Goal: Task Accomplishment & Management: Use online tool/utility

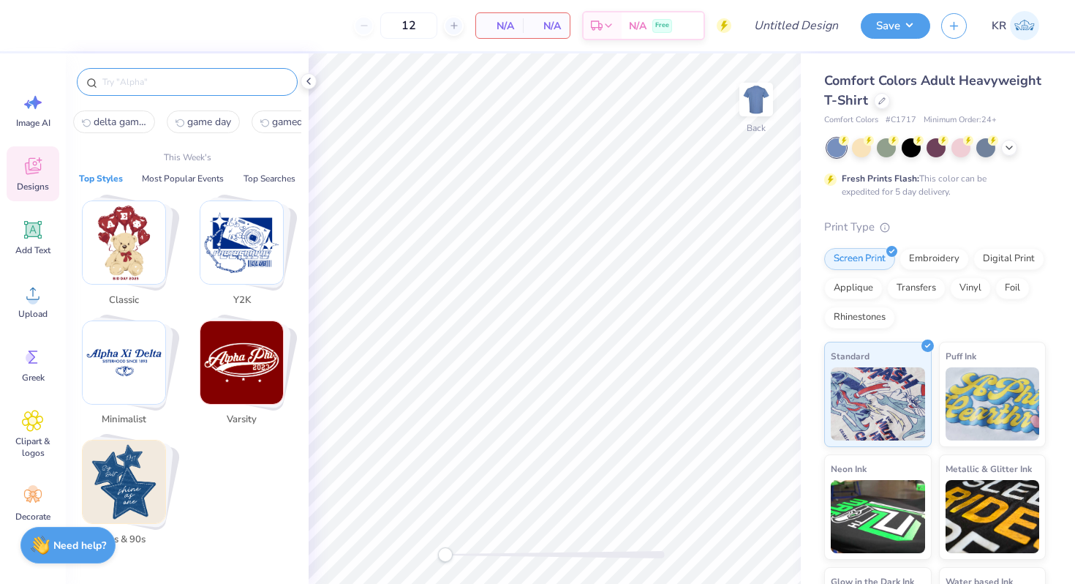
click at [209, 88] on input "text" at bounding box center [194, 82] width 187 height 15
click at [35, 306] on div "Upload" at bounding box center [33, 301] width 53 height 55
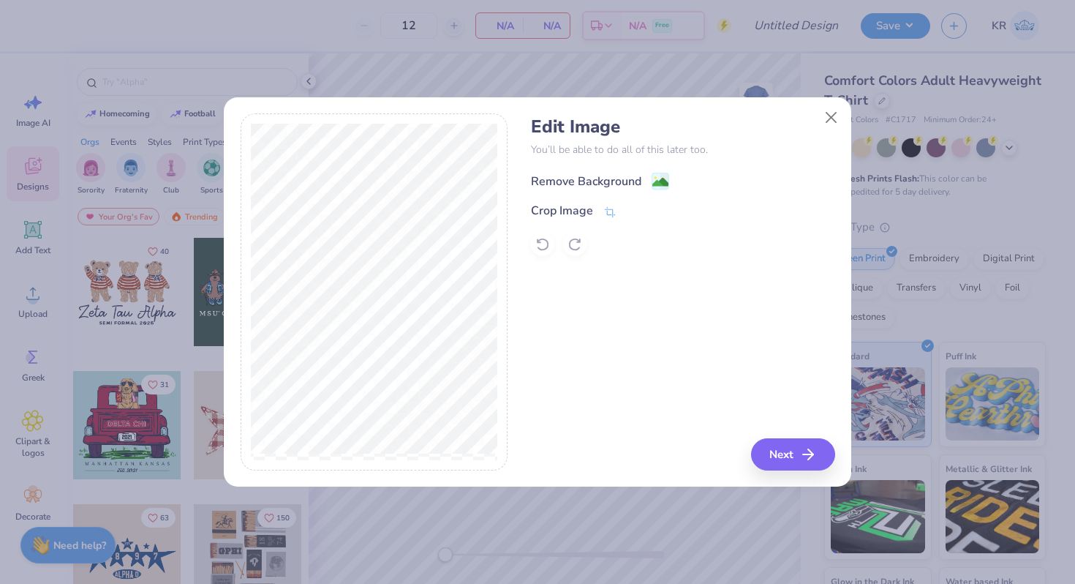
click at [652, 181] on icon at bounding box center [661, 182] width 18 height 18
click at [544, 247] on icon at bounding box center [542, 244] width 15 height 15
click at [608, 214] on icon at bounding box center [609, 213] width 13 height 13
click at [634, 210] on icon at bounding box center [634, 210] width 9 height 9
click at [662, 182] on image at bounding box center [660, 182] width 16 height 16
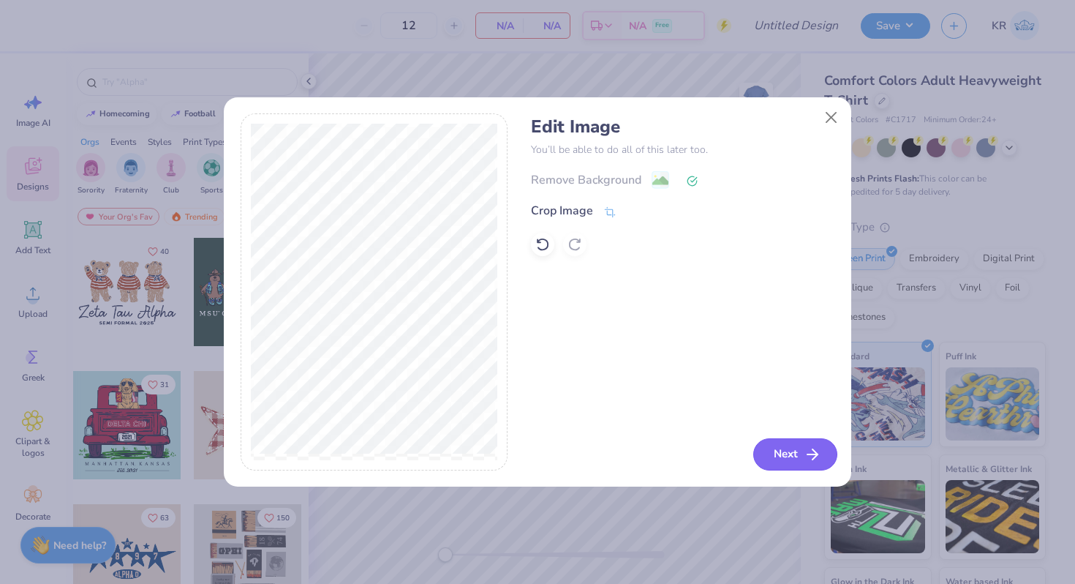
click at [766, 448] on button "Next" at bounding box center [795, 454] width 84 height 32
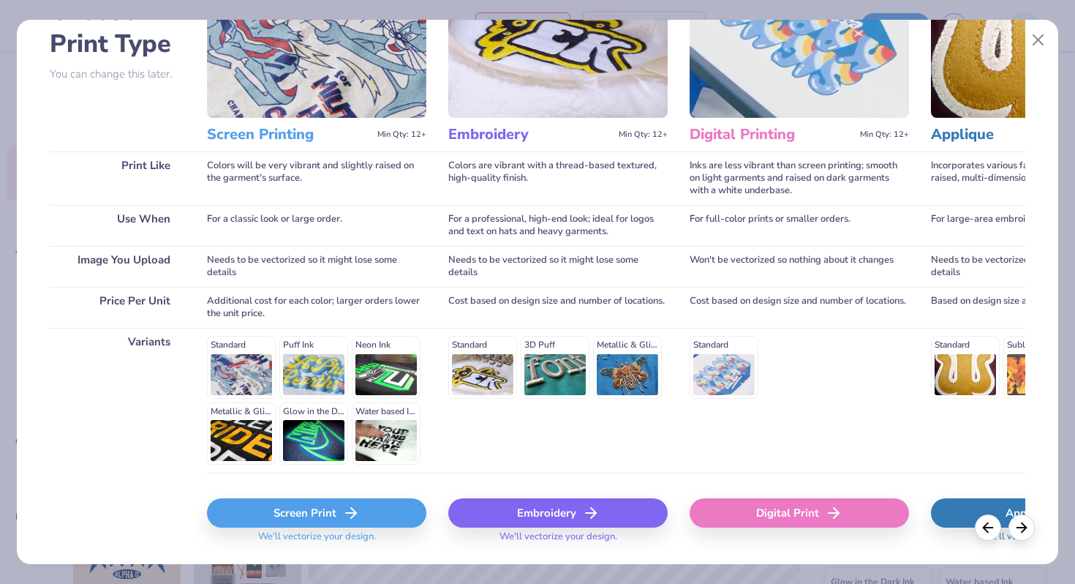
scroll to position [146, 0]
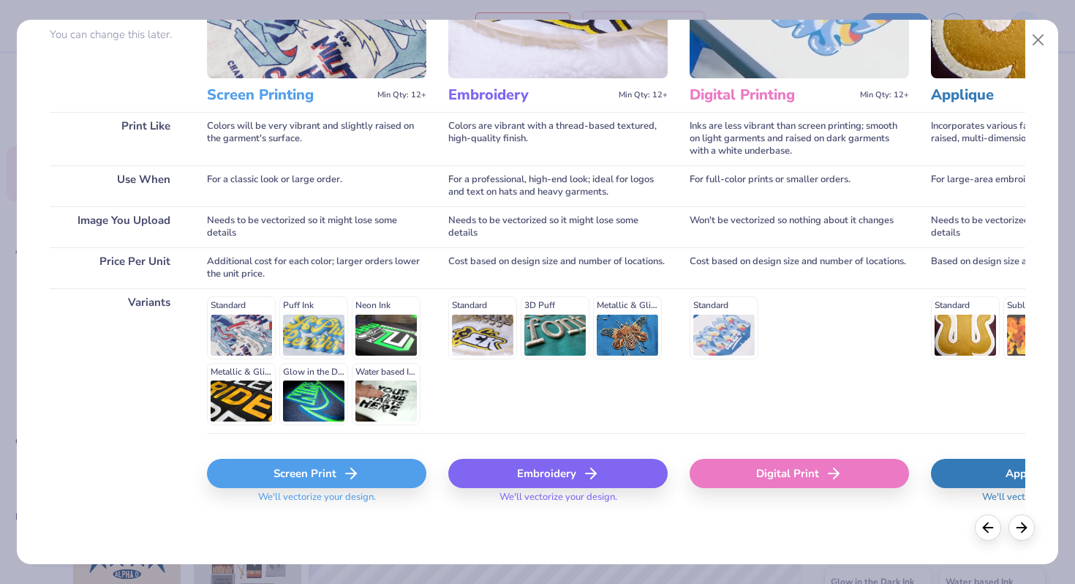
click at [343, 464] on icon at bounding box center [351, 473] width 18 height 18
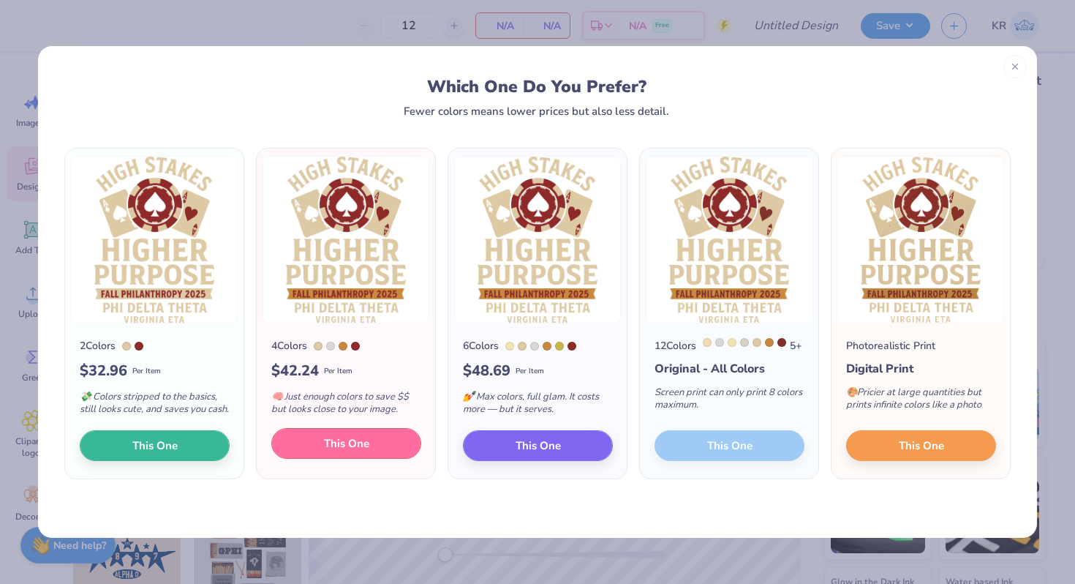
click at [385, 457] on button "This One" at bounding box center [346, 443] width 150 height 31
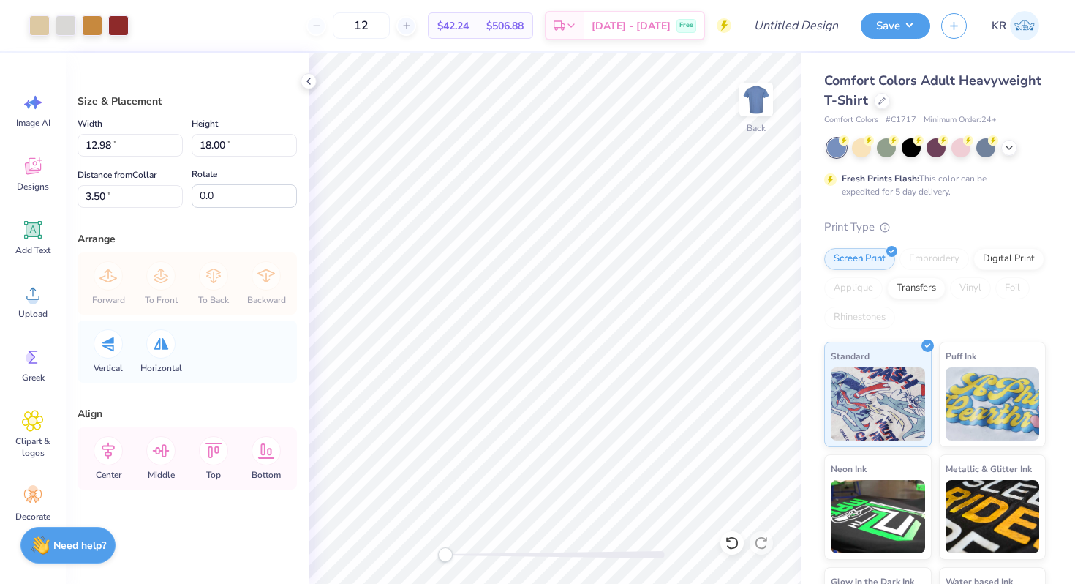
type input "11.40"
type input "15.81"
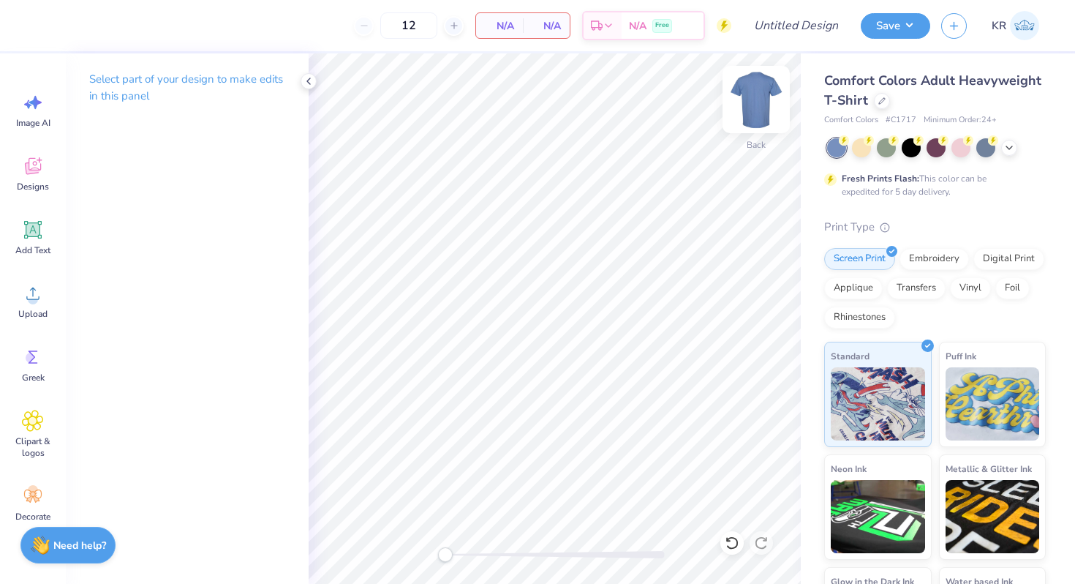
click at [754, 94] on img at bounding box center [756, 99] width 59 height 59
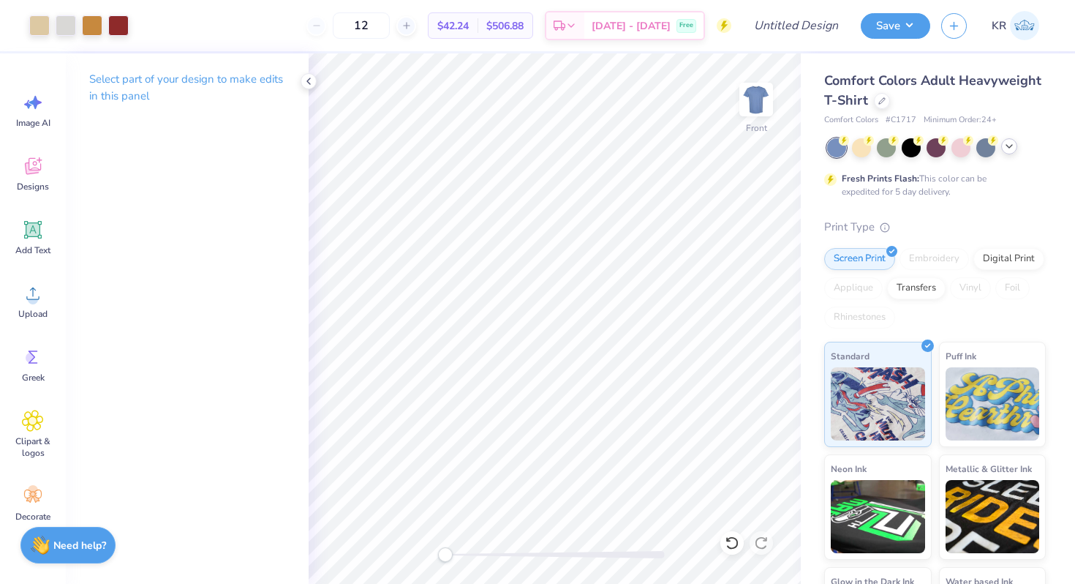
click at [1011, 146] on icon at bounding box center [1009, 146] width 12 height 12
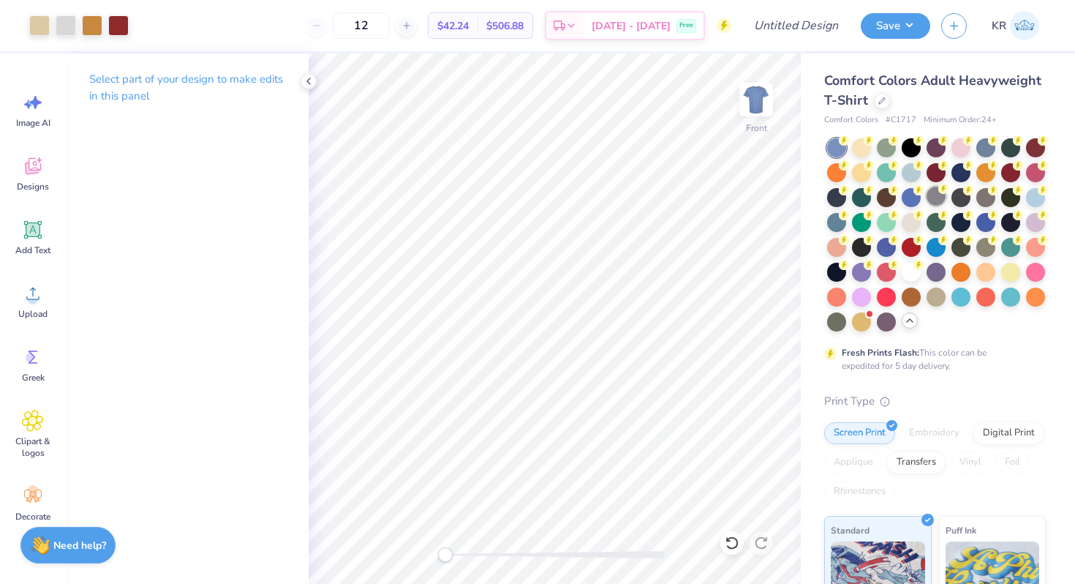
click at [941, 200] on div at bounding box center [936, 195] width 19 height 19
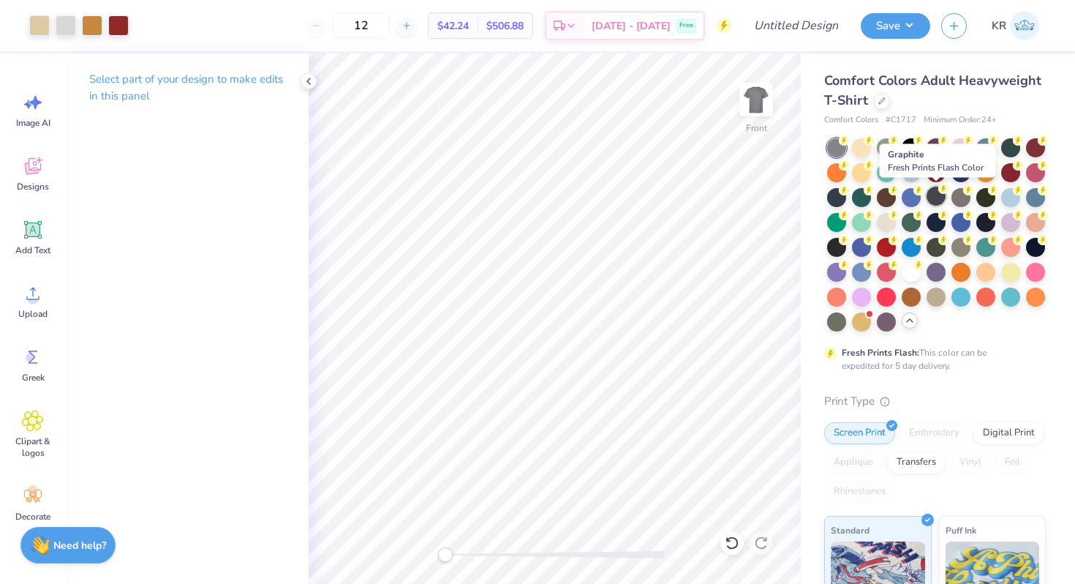
click at [932, 197] on div at bounding box center [936, 195] width 19 height 19
click at [63, 31] on div at bounding box center [66, 24] width 20 height 20
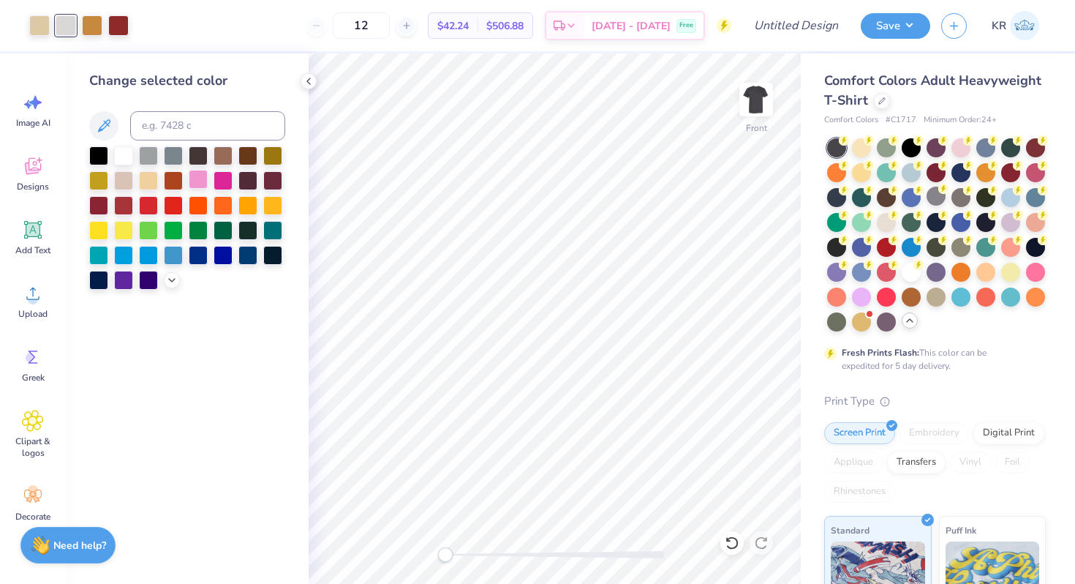
click at [203, 183] on div at bounding box center [198, 179] width 19 height 19
click at [249, 185] on div at bounding box center [247, 179] width 19 height 19
click at [225, 182] on div at bounding box center [223, 179] width 19 height 19
click at [197, 181] on div at bounding box center [198, 179] width 19 height 19
click at [160, 121] on input at bounding box center [207, 125] width 155 height 29
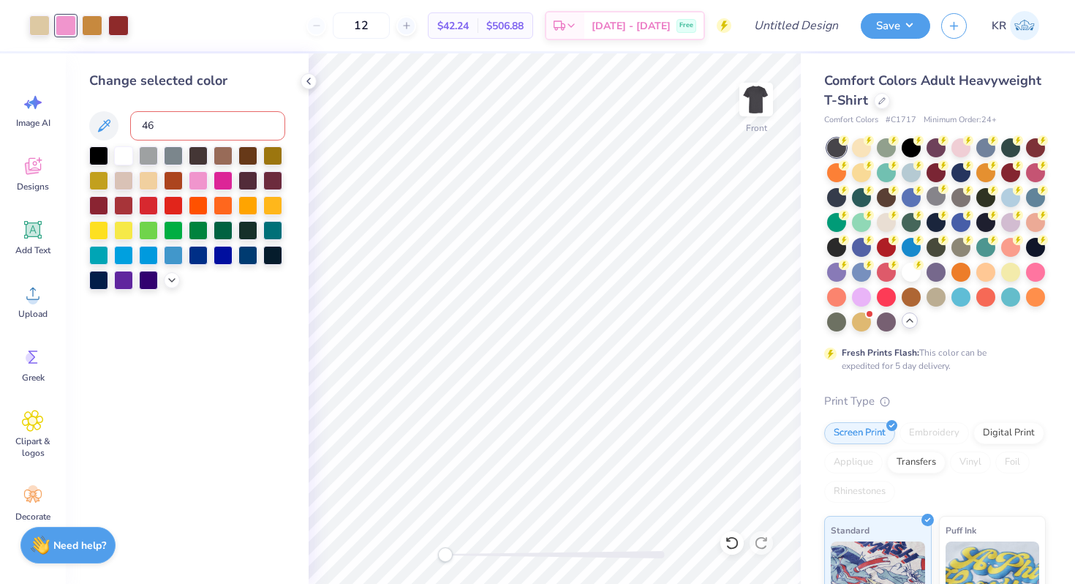
type input "468"
click at [425, 538] on div "Front" at bounding box center [555, 318] width 492 height 530
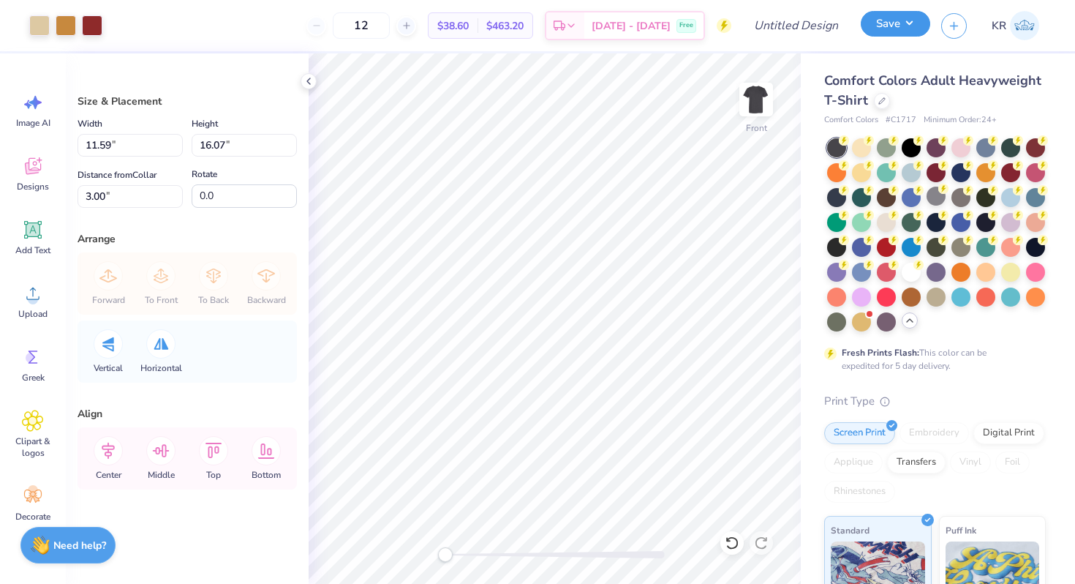
click at [889, 33] on button "Save" at bounding box center [895, 24] width 69 height 26
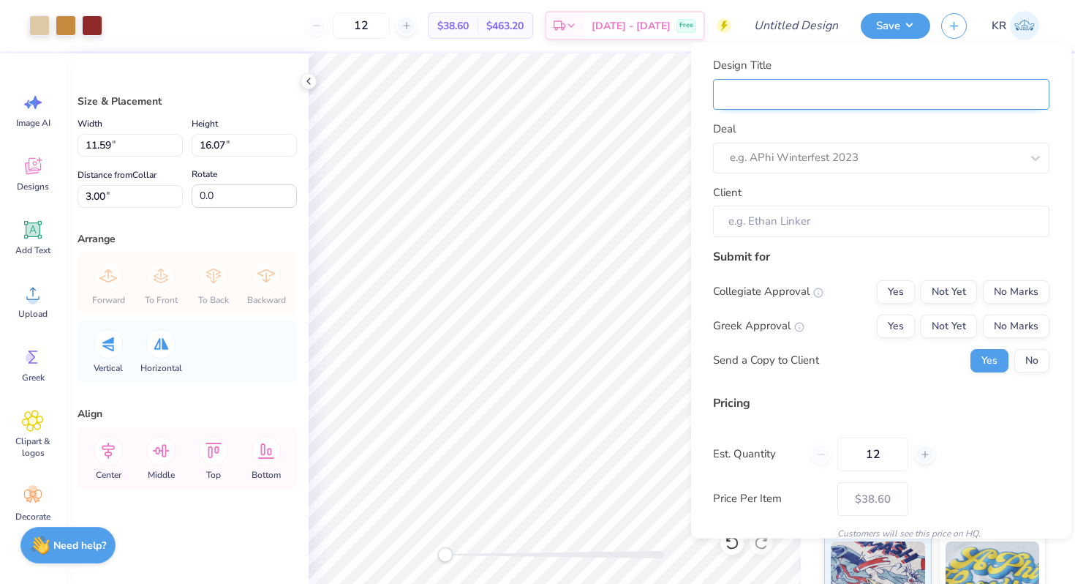
click at [846, 97] on input "Design Title" at bounding box center [881, 93] width 336 height 31
type input "P"
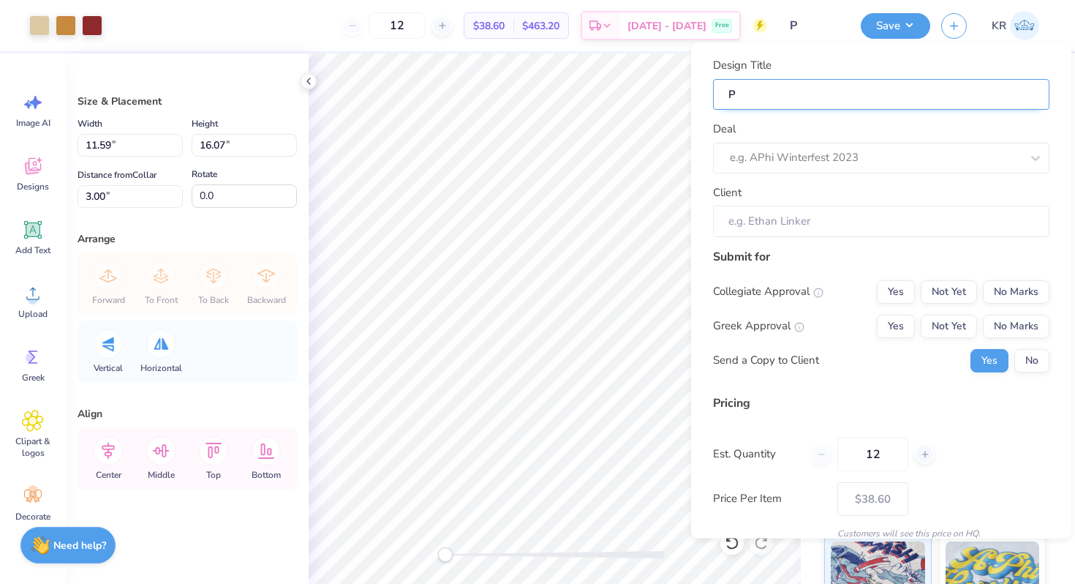
type input "Ph"
type input "Phi"
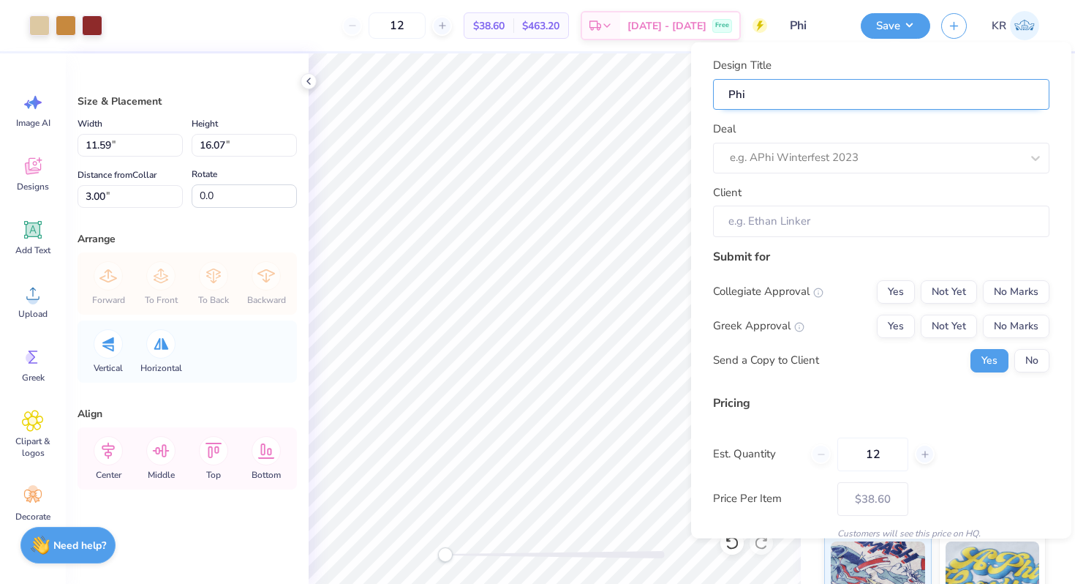
type input "Phi"
type input "Ph"
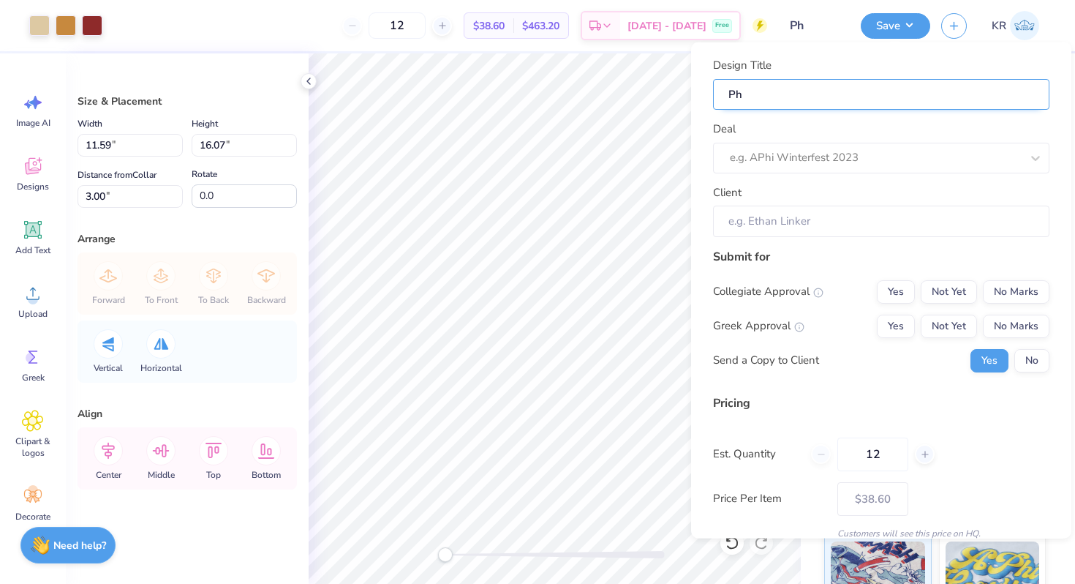
type input "P"
type input "Pi"
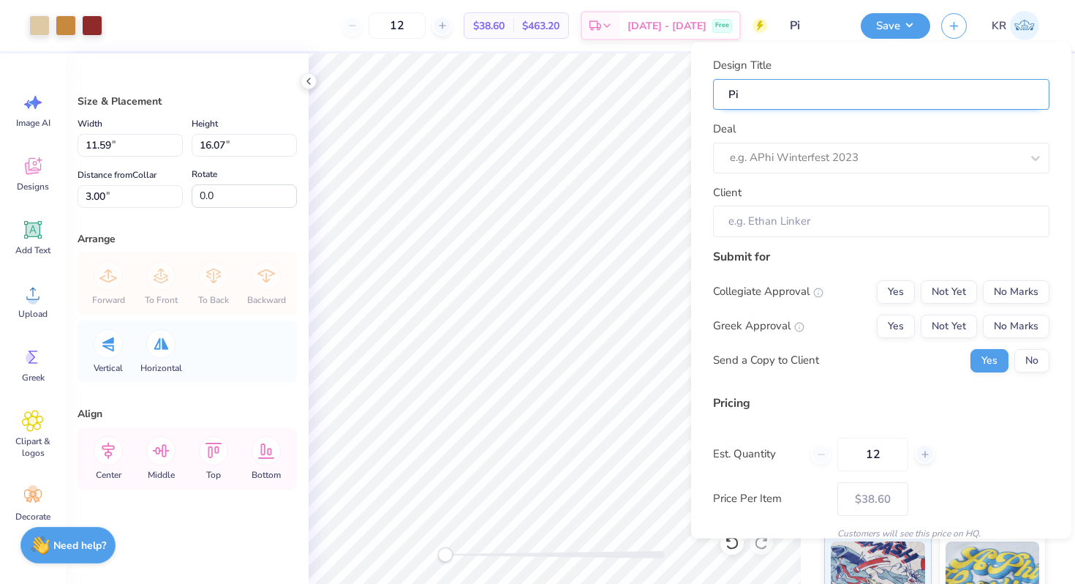
type input "Pi"
type input "Pi D"
type input "Pi De"
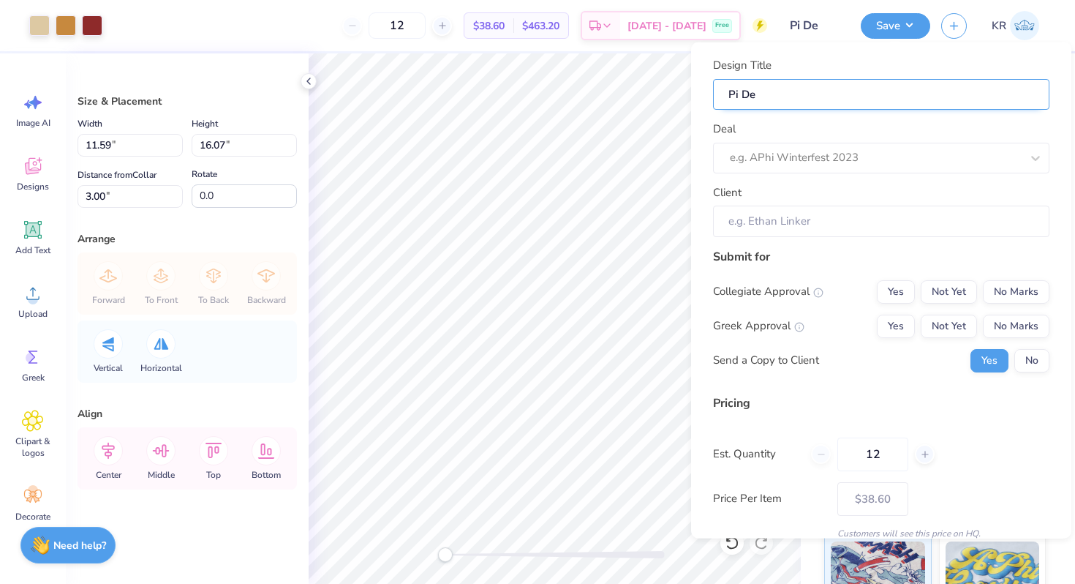
type input "Pi Del"
type input "Pi Delt"
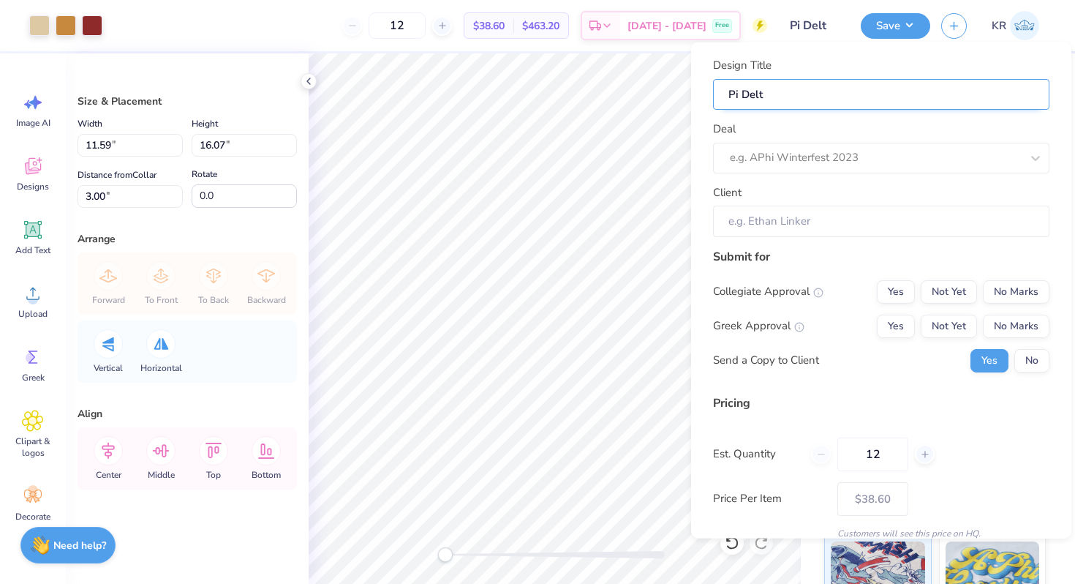
type input "Pi Delt"
type input "Pi Delt -"
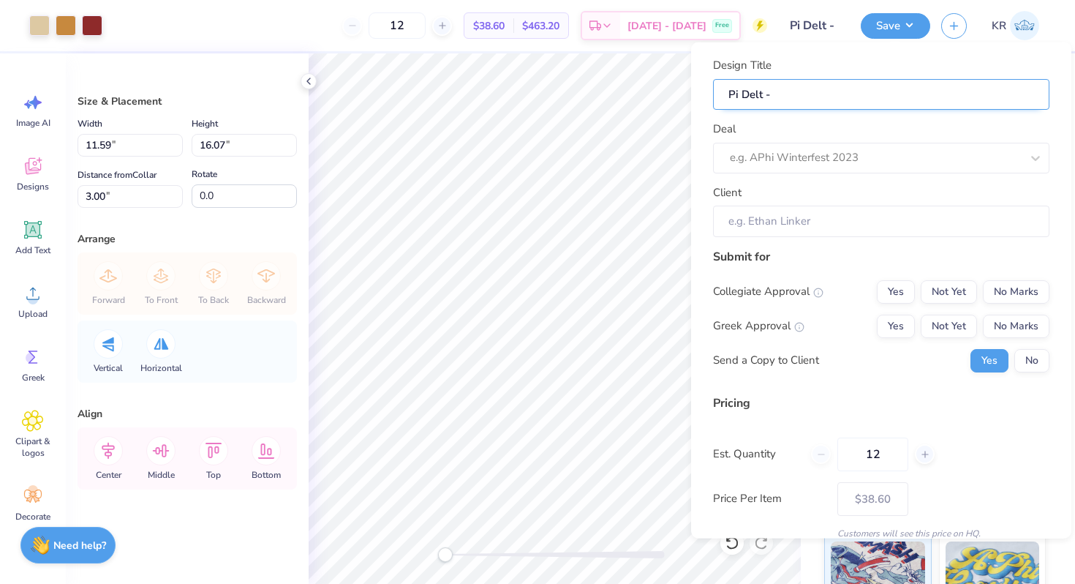
type input "Pi Delt -"
type input "Pi Delt"
type input "Pi Delt -"
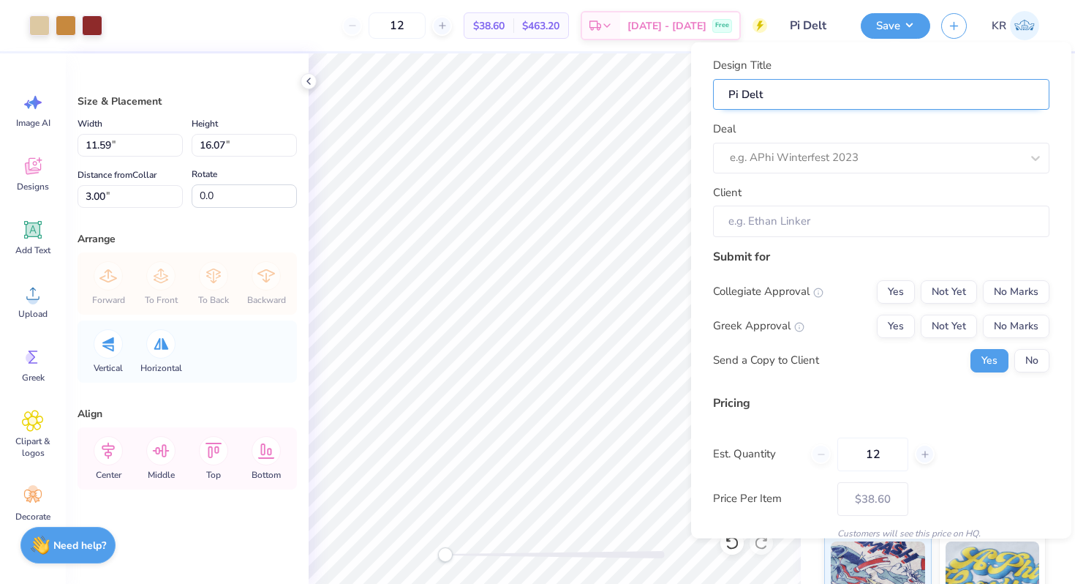
type input "Pi Delt -"
type input "Pi Delt - f"
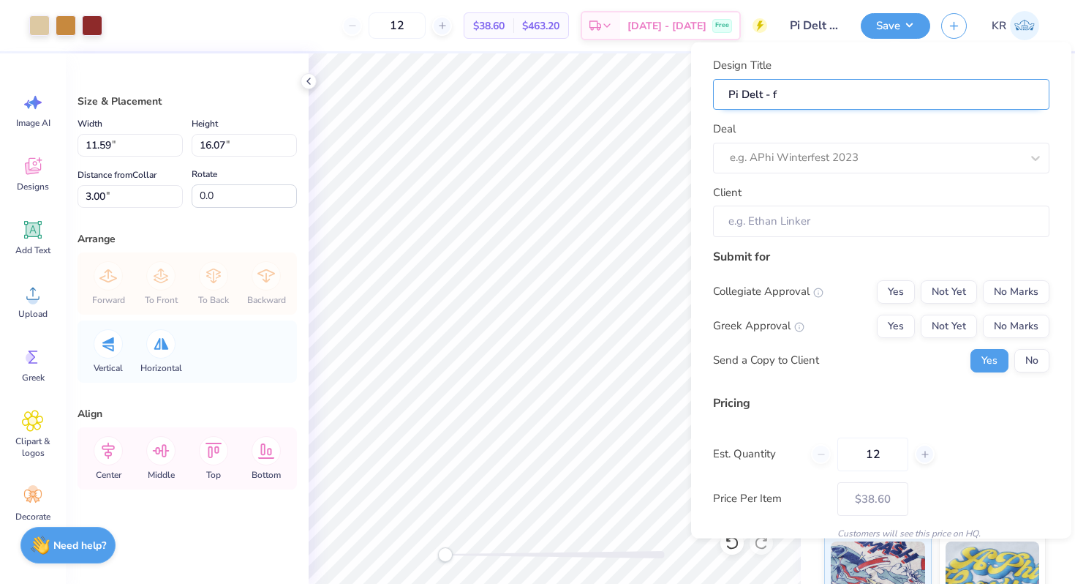
type input "Pi Delt - f2"
type input "Pi Delt - f25"
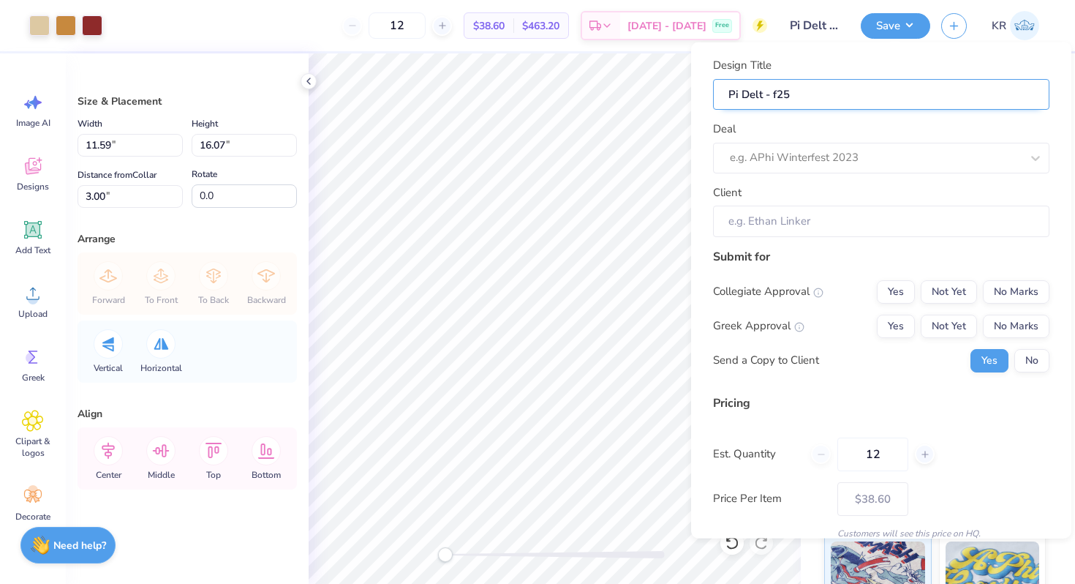
type input "Pi Delt - f25"
type input "Pi Delt - f25 P"
type input "Pi Delt - f25 Ph"
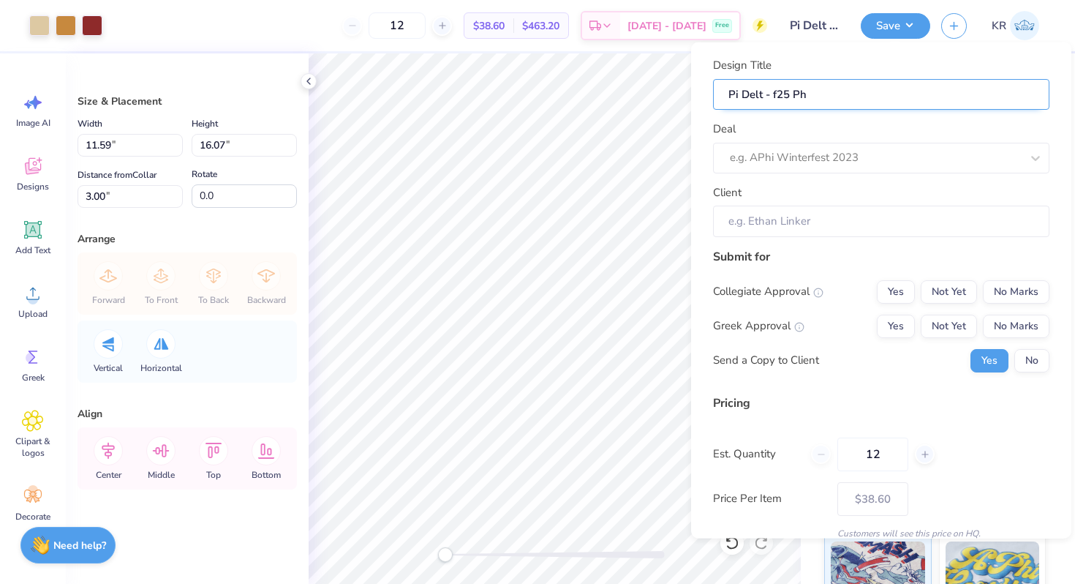
type input "Pi Delt - f25 Phi"
type input "Pi Delt - f25 Phil"
type input "Pi Delt - f25 Philo"
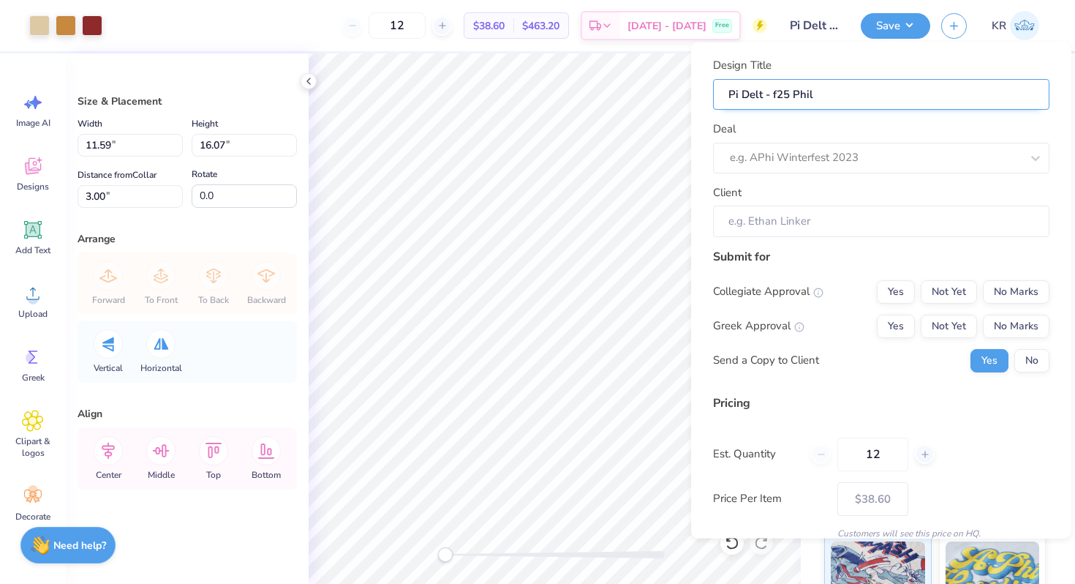
type input "Pi Delt - f25 Philo"
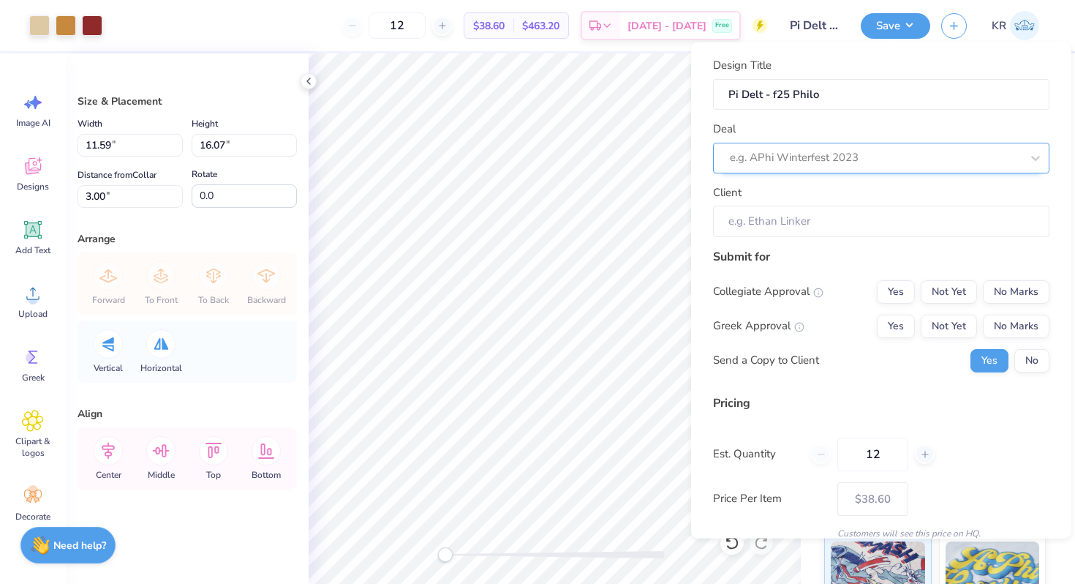
click at [810, 159] on div at bounding box center [875, 158] width 291 height 20
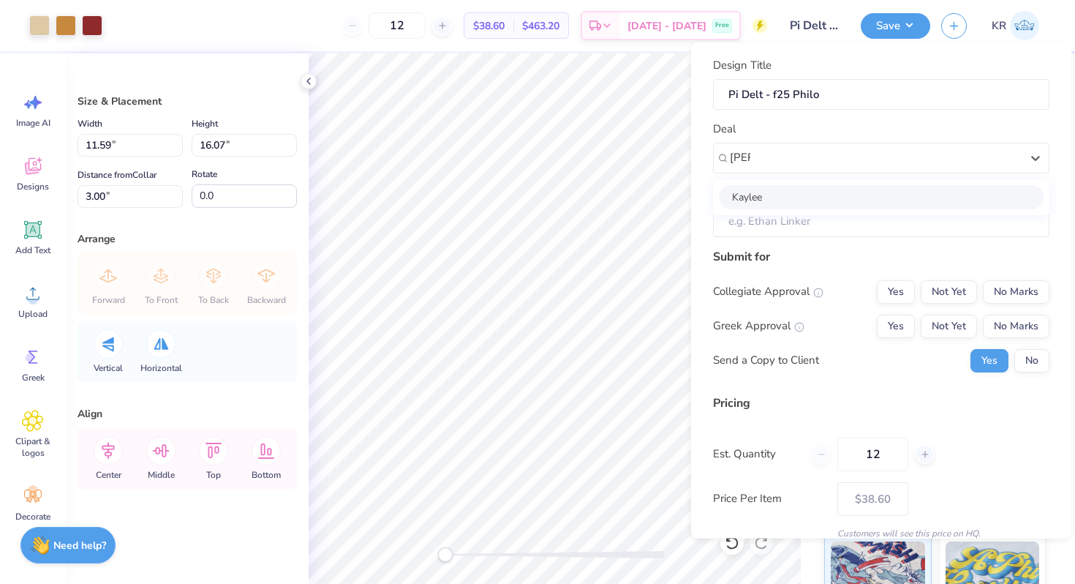
click at [781, 195] on div "Kaylee" at bounding box center [881, 196] width 325 height 24
type input "[PERSON_NAME]"
type input "$38.60"
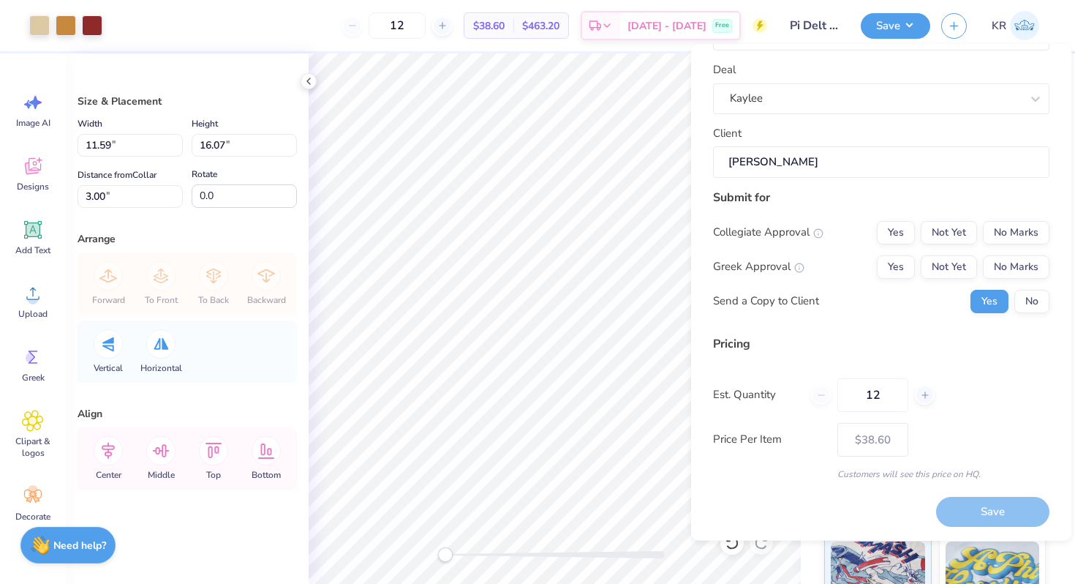
scroll to position [61, 0]
click at [949, 225] on button "Not Yet" at bounding box center [949, 231] width 56 height 23
click at [950, 259] on button "Not Yet" at bounding box center [949, 266] width 56 height 23
click at [881, 397] on input "12" at bounding box center [872, 394] width 71 height 34
type input "100"
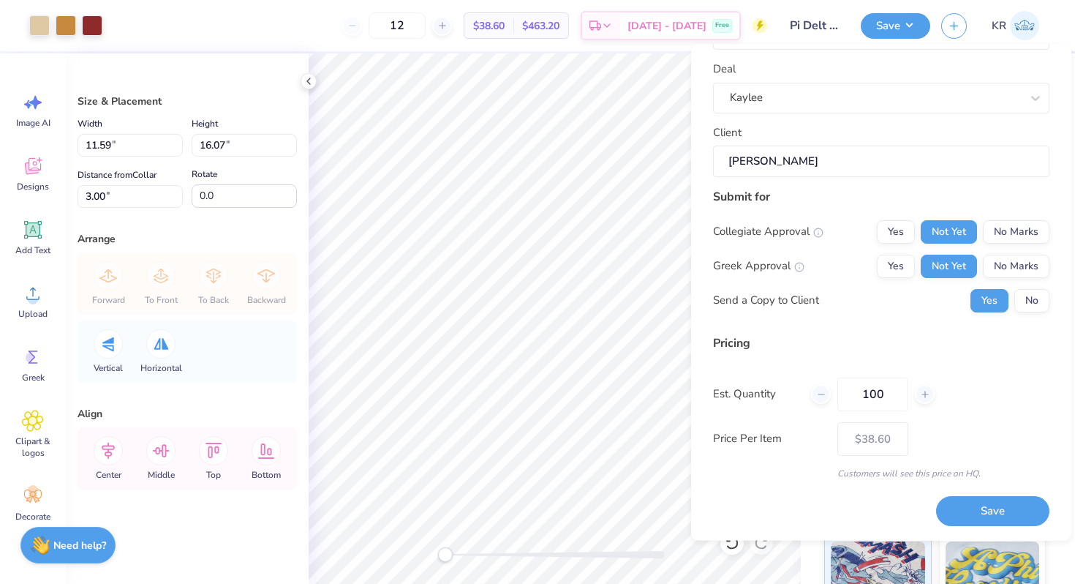
type input "100"
type input "$16.77"
type input "100"
click at [926, 454] on div "Price Per Item $16.77" at bounding box center [881, 439] width 336 height 34
click at [988, 507] on button "Save" at bounding box center [992, 512] width 113 height 30
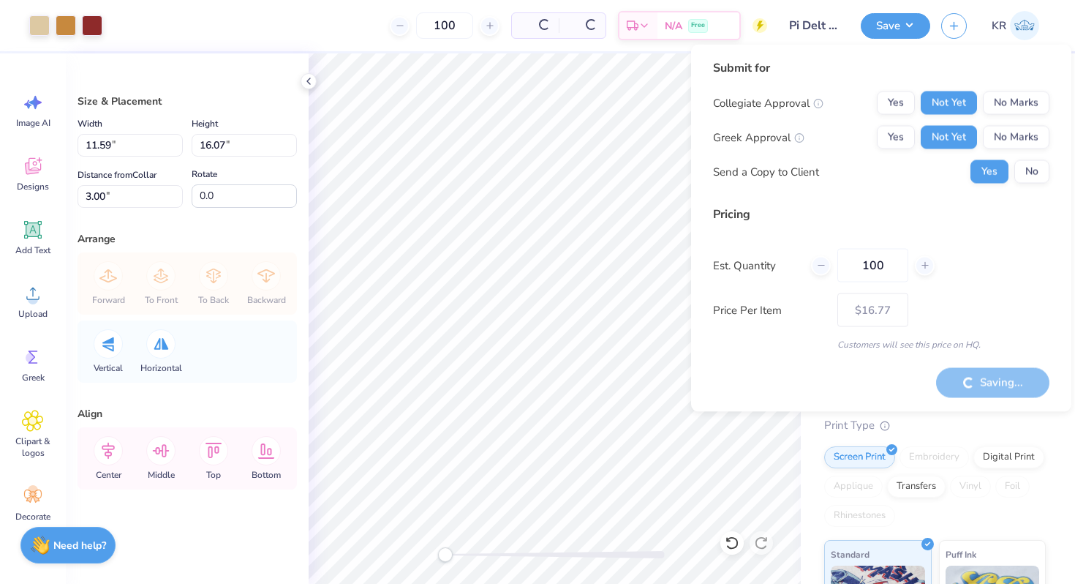
type input "– –"
